Goal: Check status: Check status

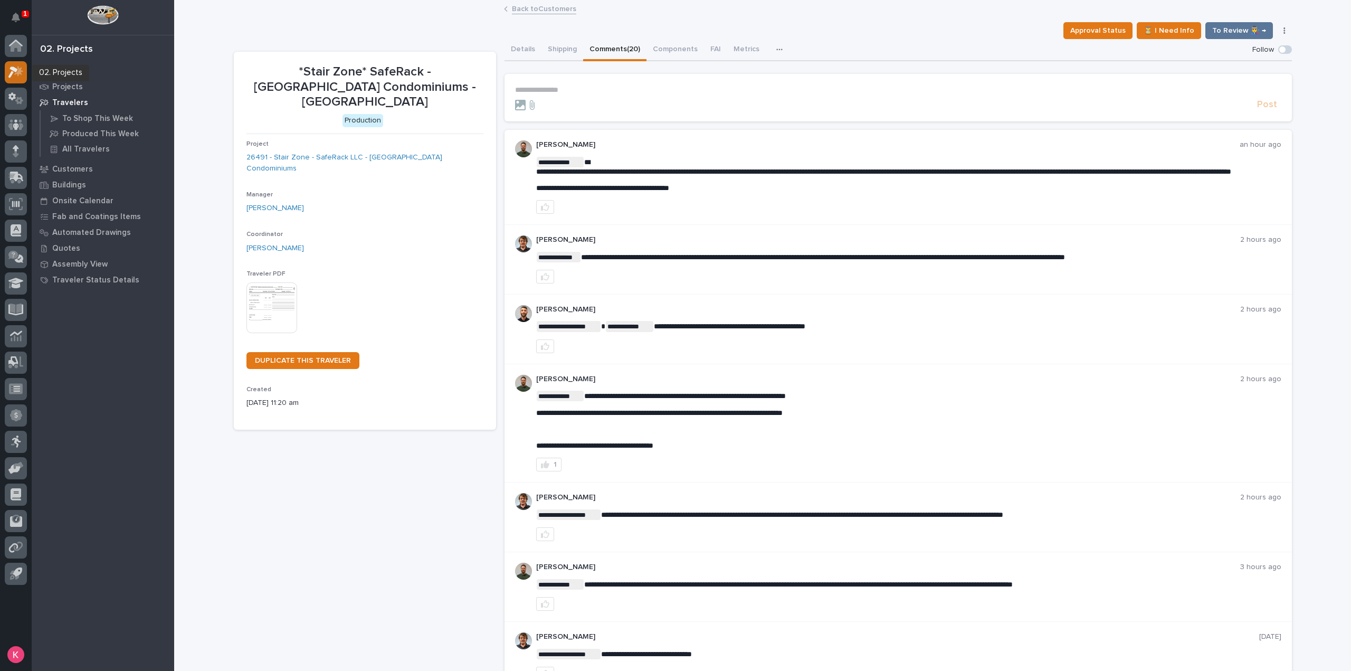
click at [11, 75] on icon at bounding box center [15, 72] width 15 height 12
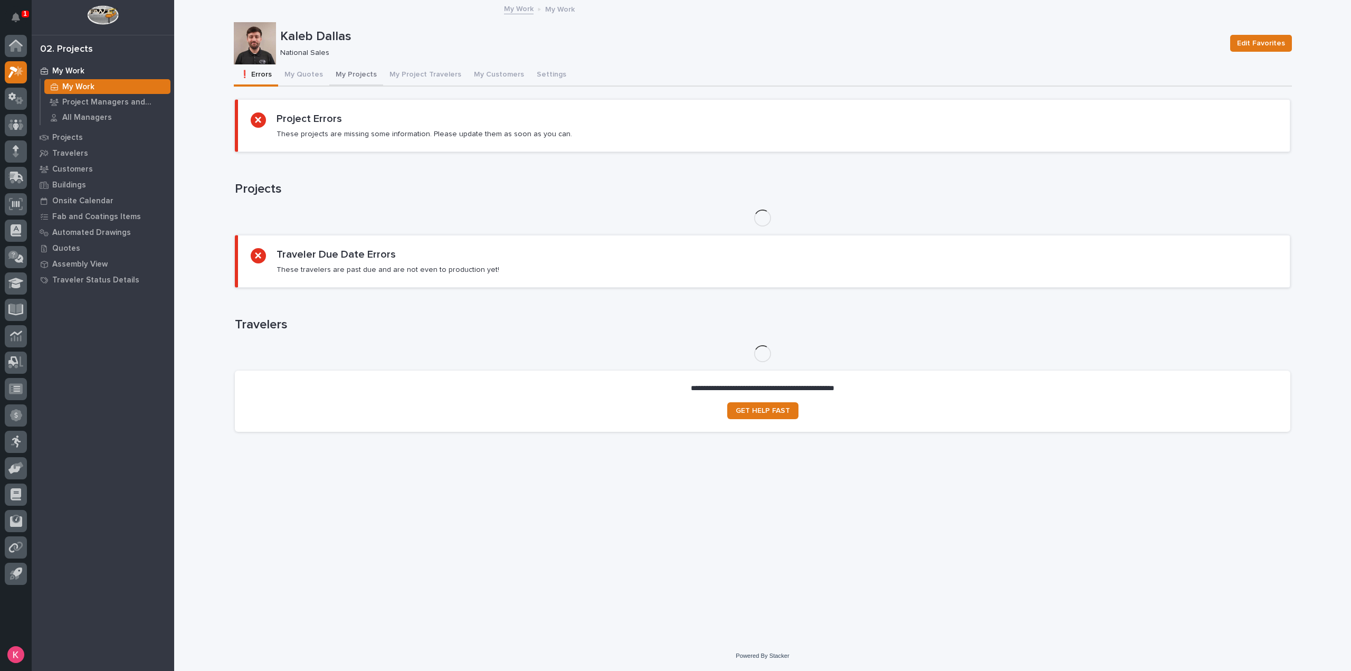
click at [316, 73] on button "My Quotes" at bounding box center [303, 75] width 51 height 22
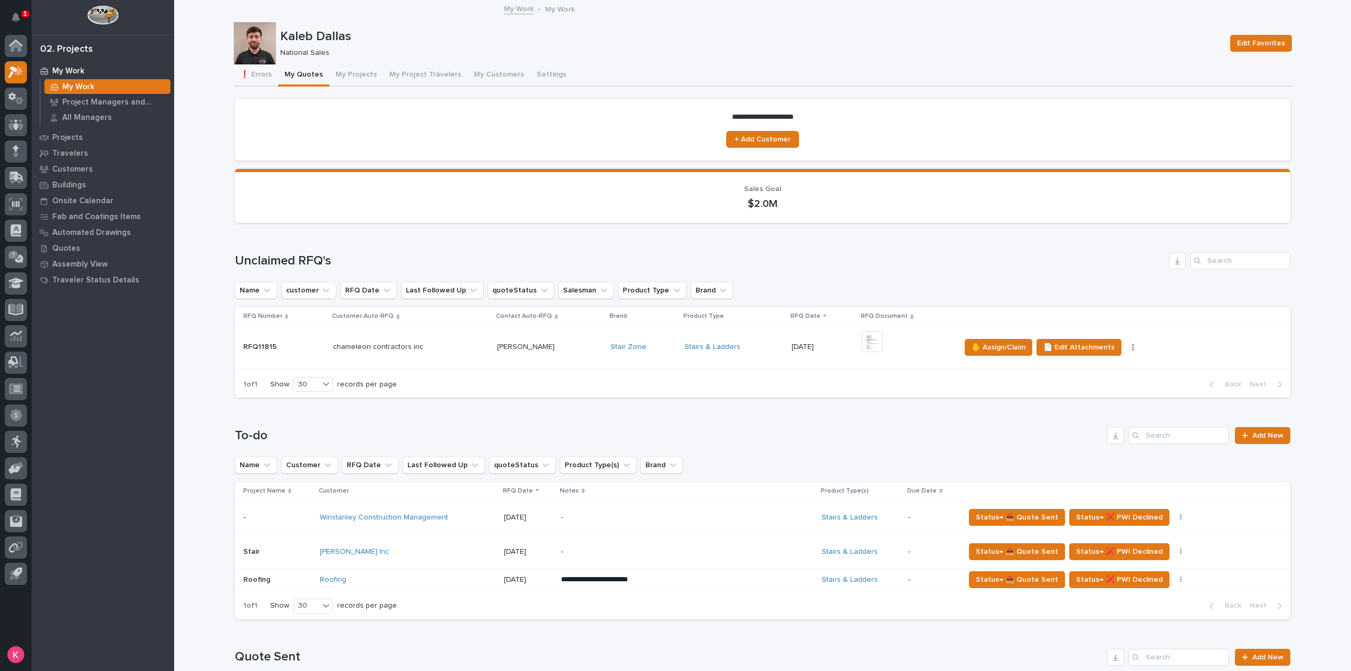
click at [820, 366] on td "[DATE]" at bounding box center [822, 347] width 70 height 43
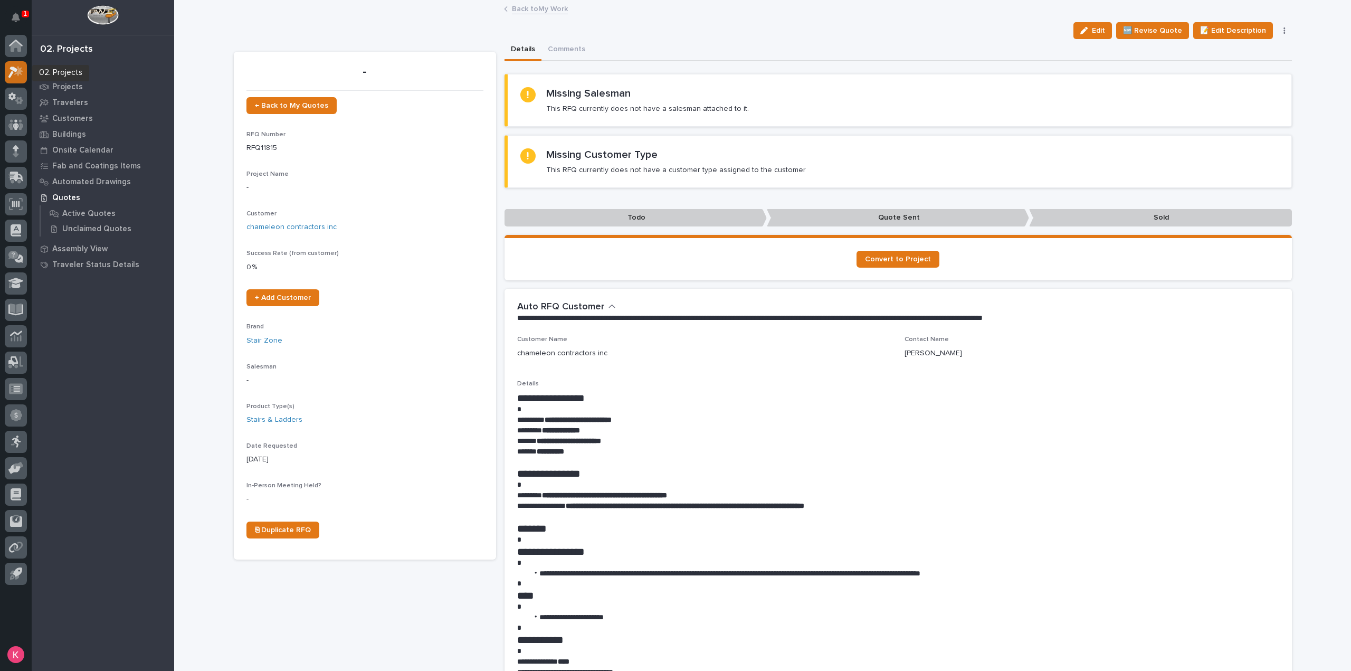
click at [22, 75] on icon at bounding box center [15, 72] width 15 height 12
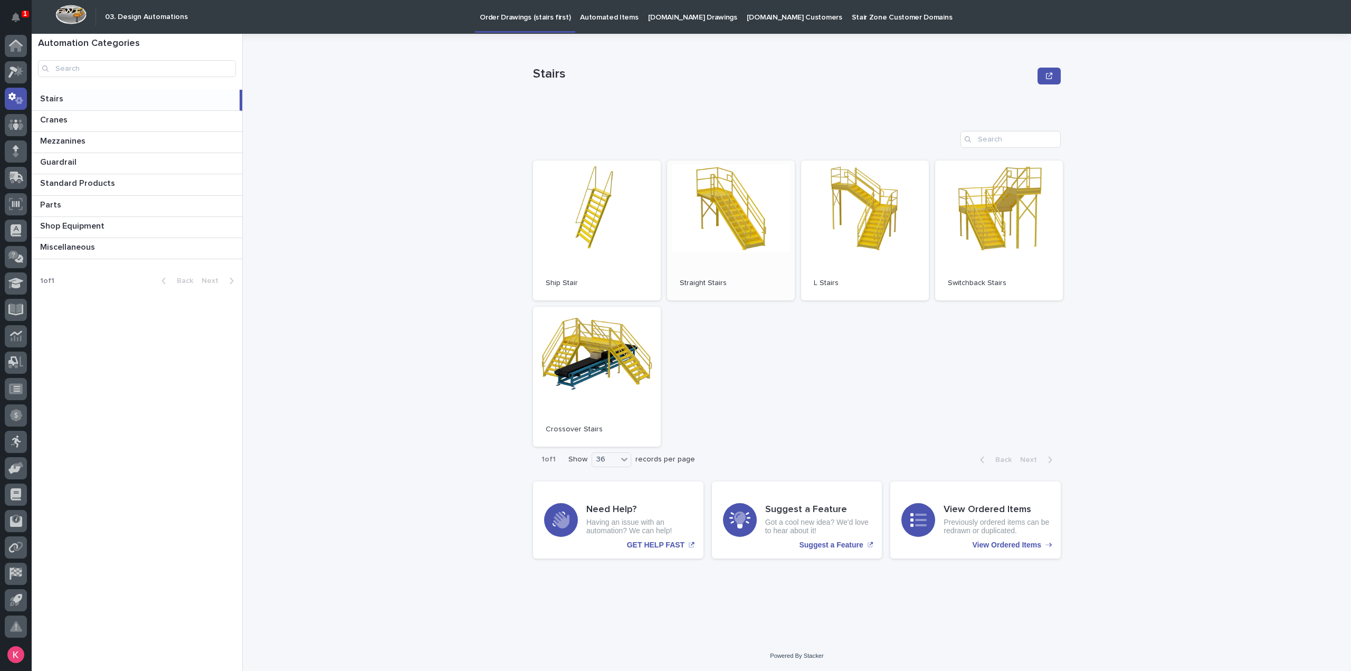
click at [754, 246] on link "Open" at bounding box center [731, 230] width 128 height 140
